Goal: Transaction & Acquisition: Purchase product/service

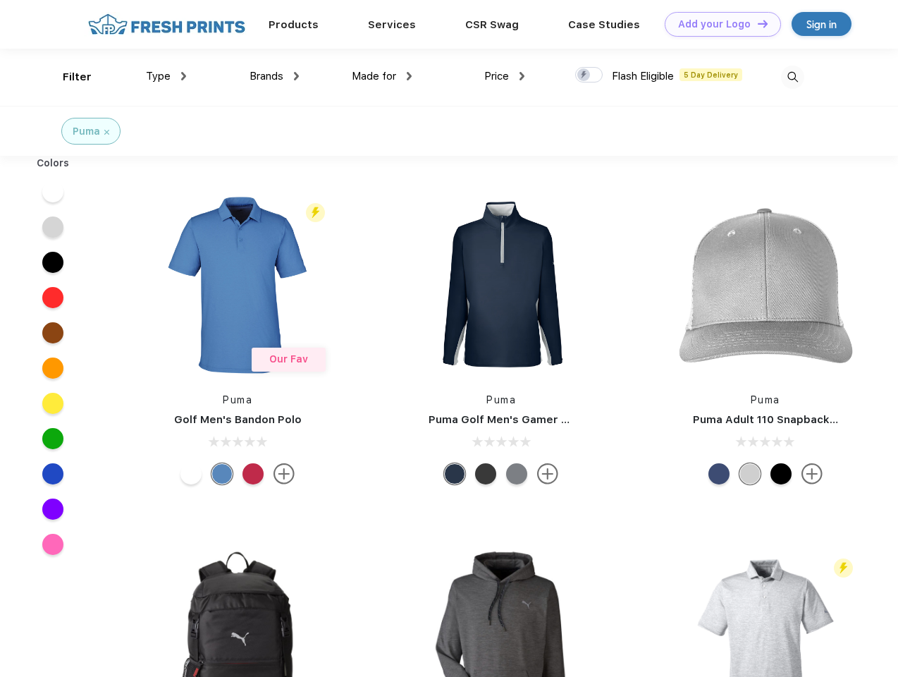
click at [717, 24] on link "Add your Logo Design Tool" at bounding box center [723, 24] width 116 height 25
click at [0, 0] on div "Design Tool" at bounding box center [0, 0] width 0 height 0
click at [756, 23] on link "Add your Logo Design Tool" at bounding box center [723, 24] width 116 height 25
click at [68, 77] on div "Filter" at bounding box center [77, 77] width 29 height 16
click at [166, 76] on span "Type" at bounding box center [158, 76] width 25 height 13
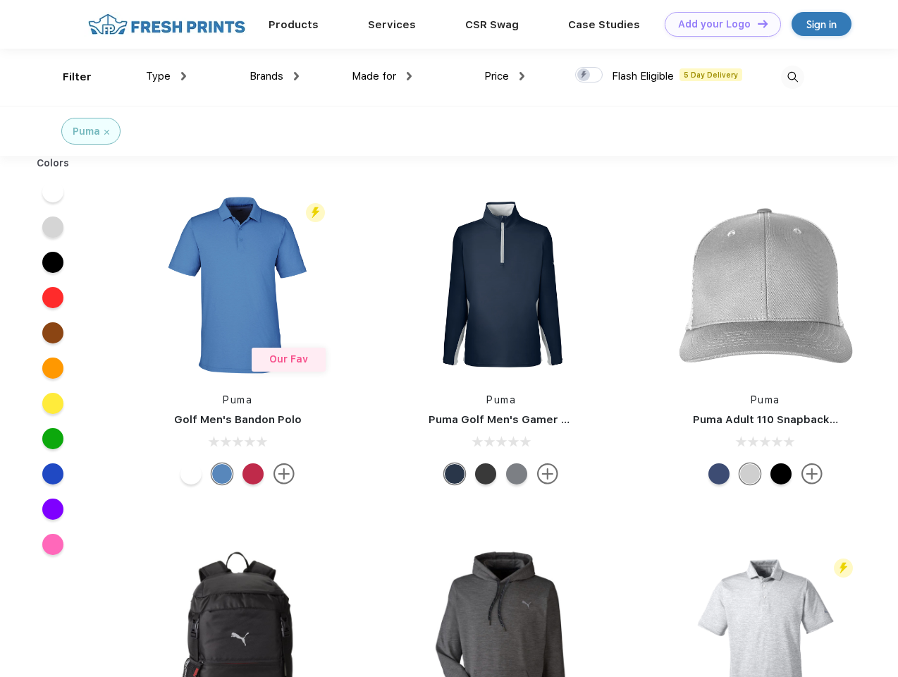
click at [274, 76] on span "Brands" at bounding box center [266, 76] width 34 height 13
click at [382, 76] on span "Made for" at bounding box center [374, 76] width 44 height 13
click at [505, 76] on span "Price" at bounding box center [496, 76] width 25 height 13
click at [589, 75] on div at bounding box center [588, 75] width 27 height 16
click at [584, 75] on input "checkbox" at bounding box center [579, 70] width 9 height 9
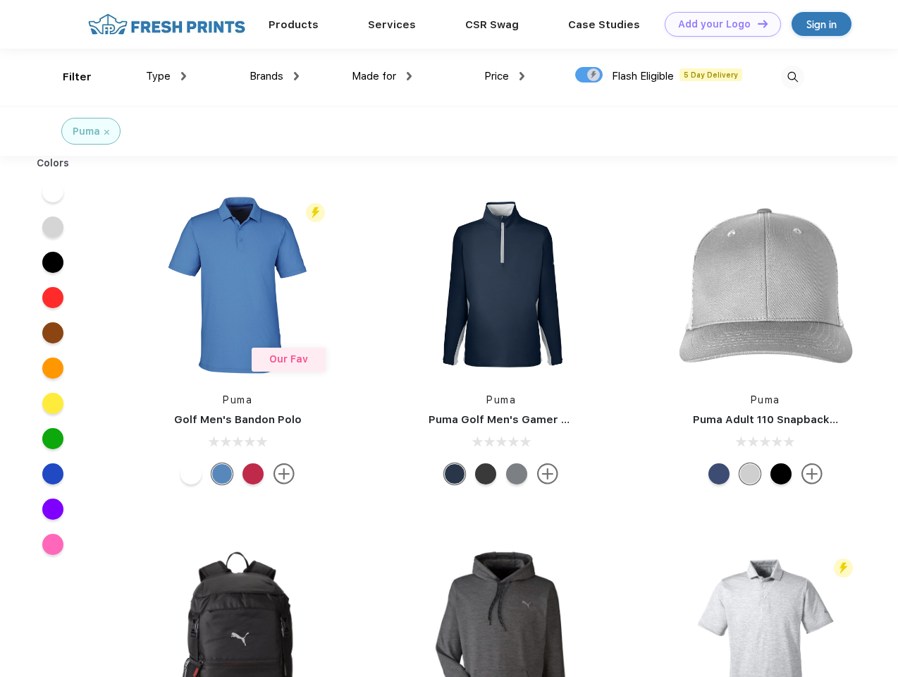
click at [792, 77] on img at bounding box center [792, 77] width 23 height 23
